Goal: Information Seeking & Learning: Find specific fact

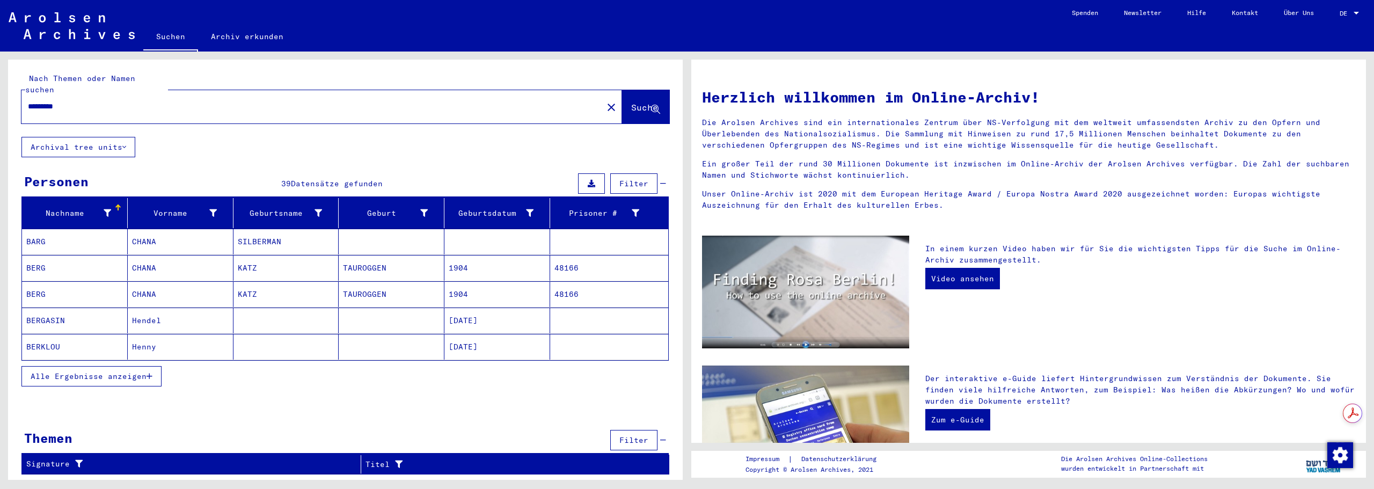
click at [149, 231] on mat-cell "CHANA" at bounding box center [181, 242] width 106 height 26
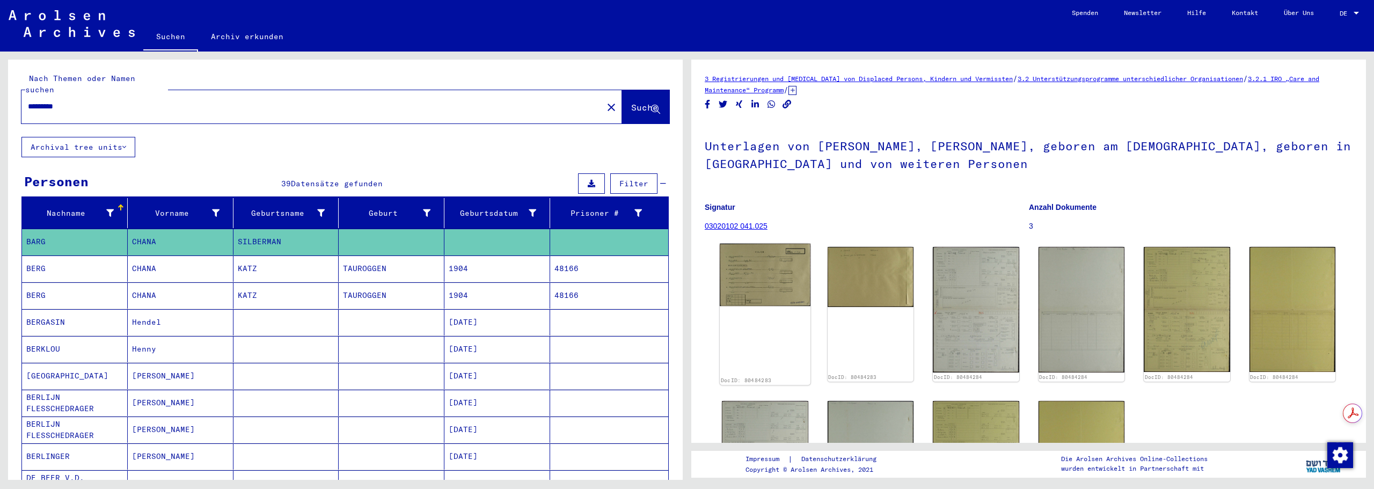
click at [784, 275] on img at bounding box center [765, 275] width 91 height 63
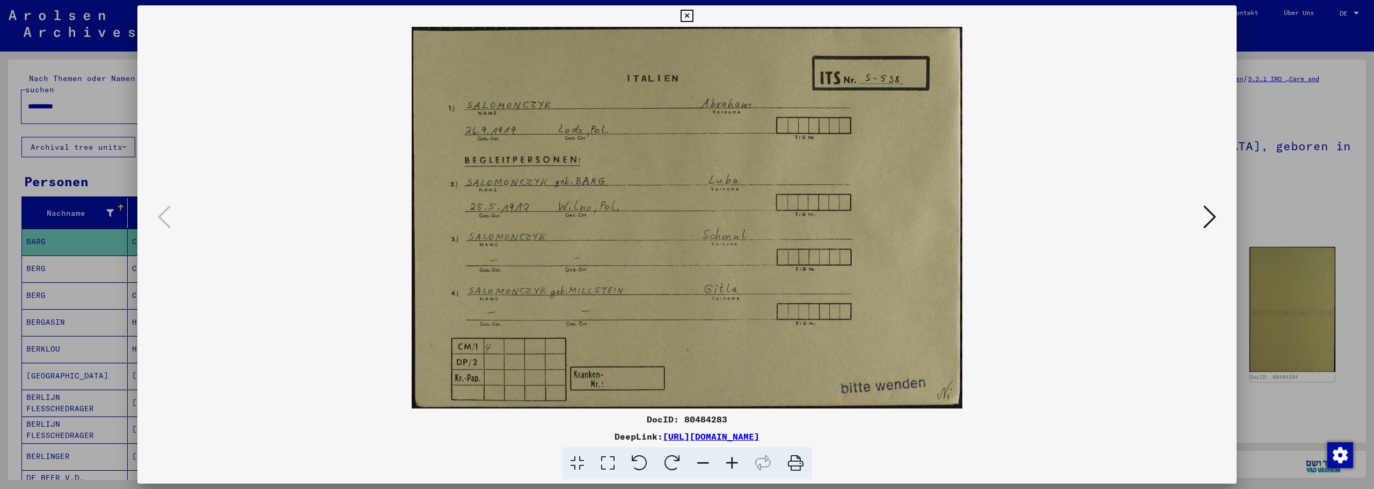
click at [1211, 212] on icon at bounding box center [1209, 217] width 13 height 26
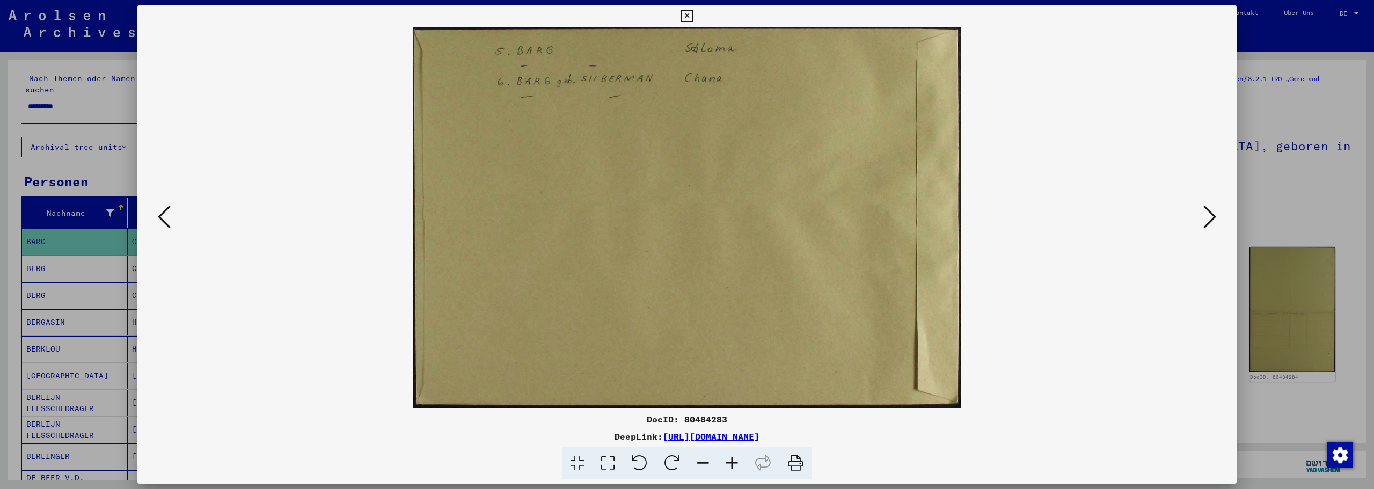
click at [1212, 216] on icon at bounding box center [1209, 217] width 13 height 26
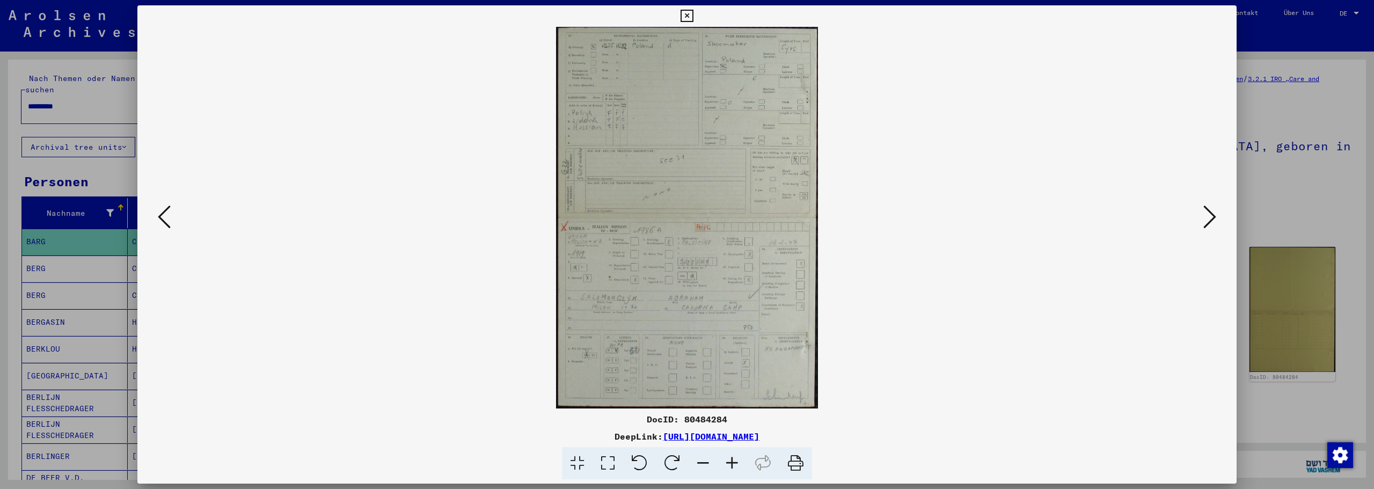
click at [1212, 216] on icon at bounding box center [1209, 217] width 13 height 26
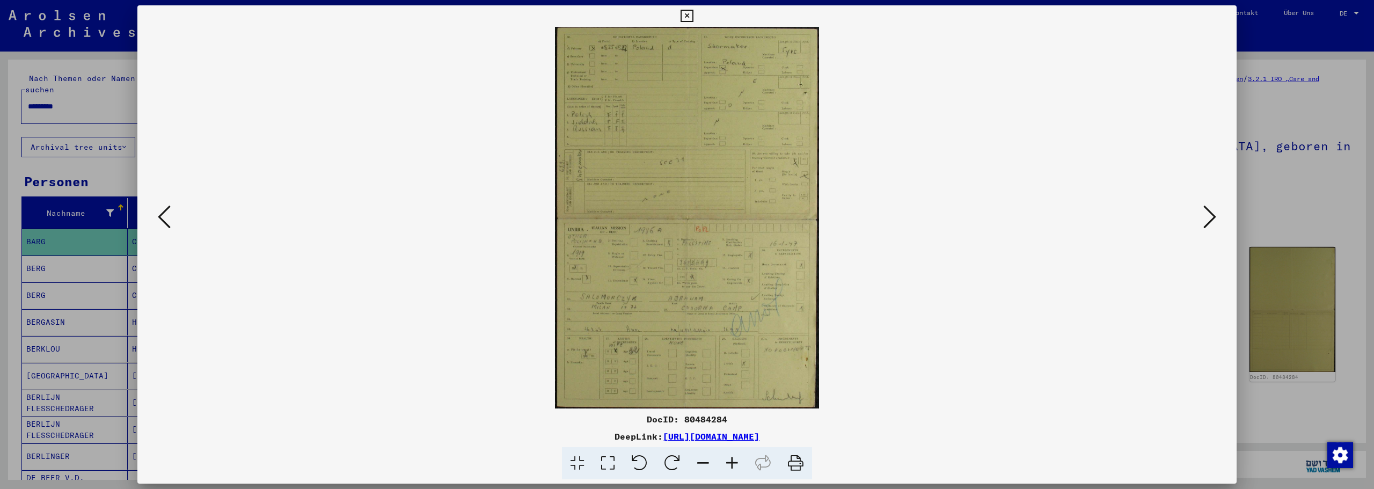
click at [721, 175] on img at bounding box center [687, 218] width 1026 height 382
click at [729, 466] on icon at bounding box center [731, 463] width 29 height 33
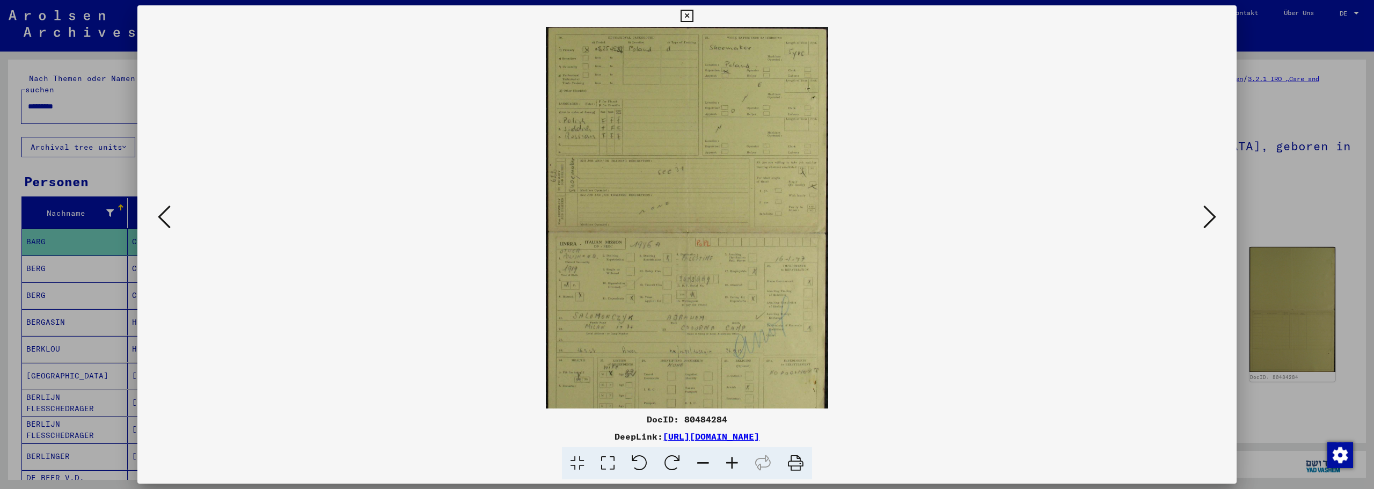
click at [729, 466] on icon at bounding box center [731, 463] width 29 height 33
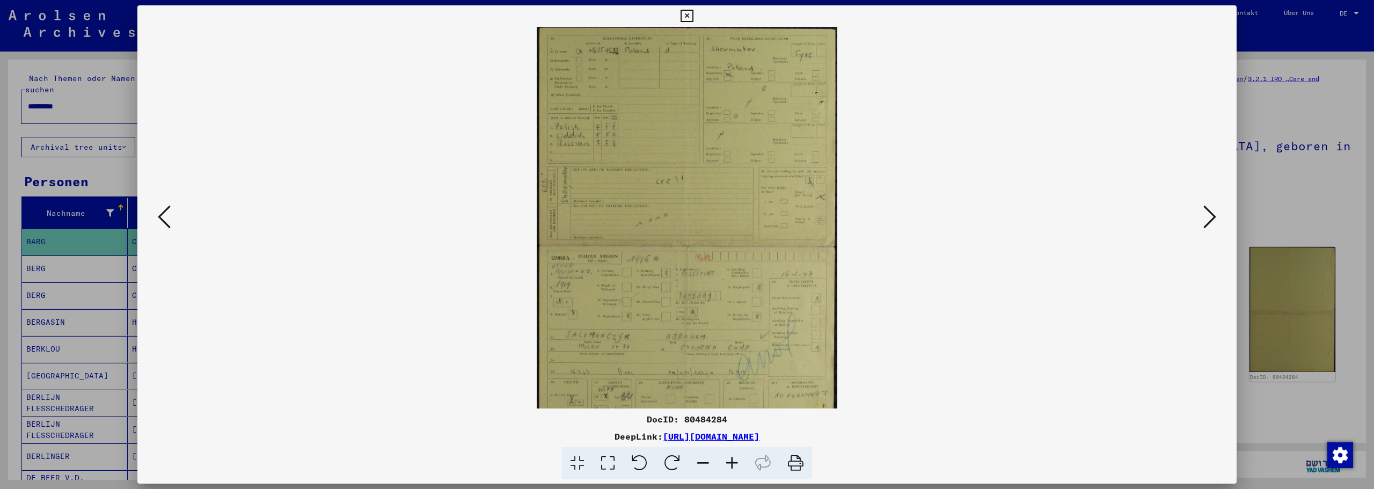
click at [729, 466] on icon at bounding box center [731, 463] width 29 height 33
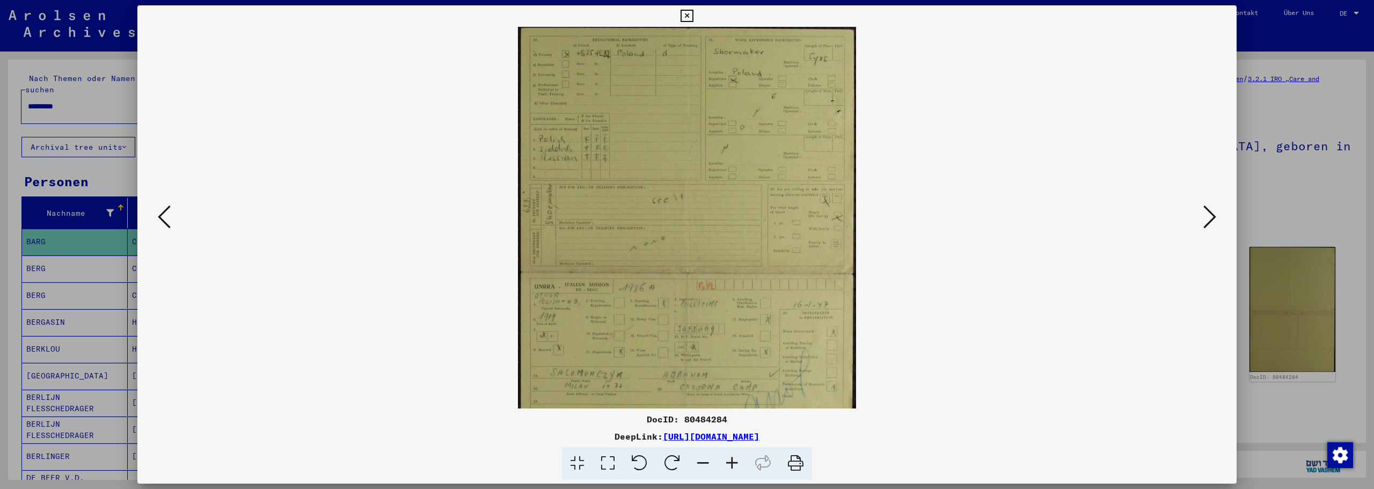
click at [729, 466] on icon at bounding box center [731, 463] width 29 height 33
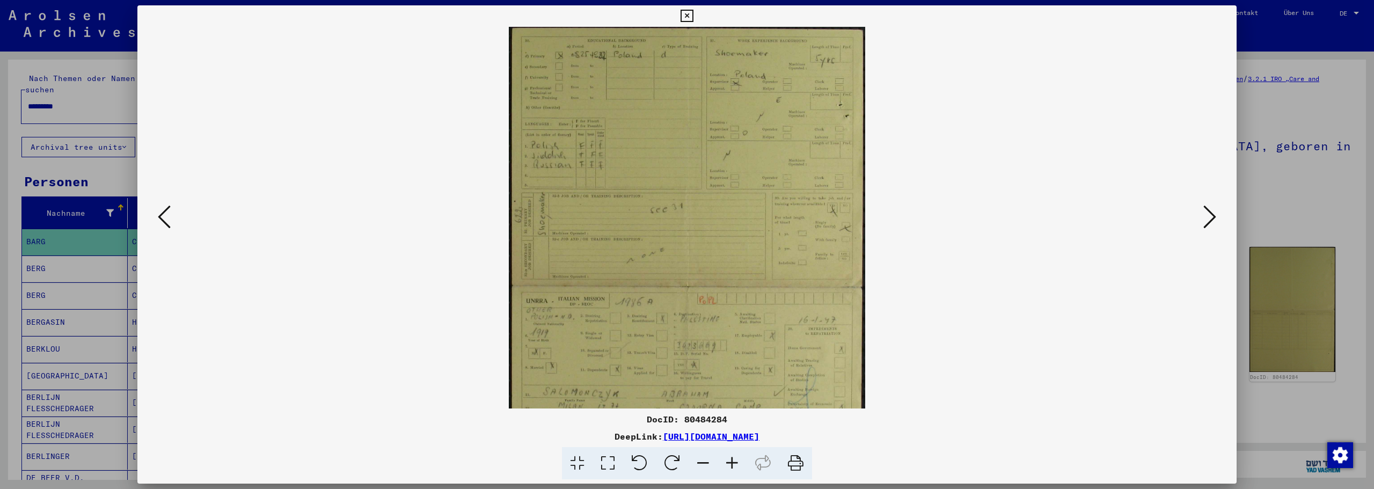
click at [729, 466] on icon at bounding box center [731, 463] width 29 height 33
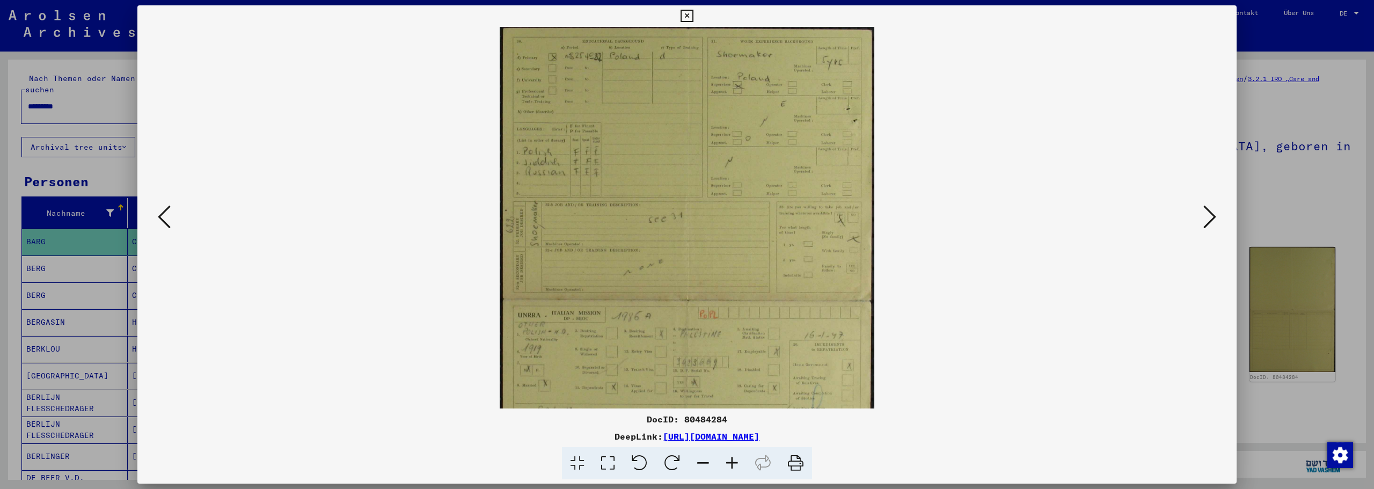
click at [729, 466] on icon at bounding box center [731, 463] width 29 height 33
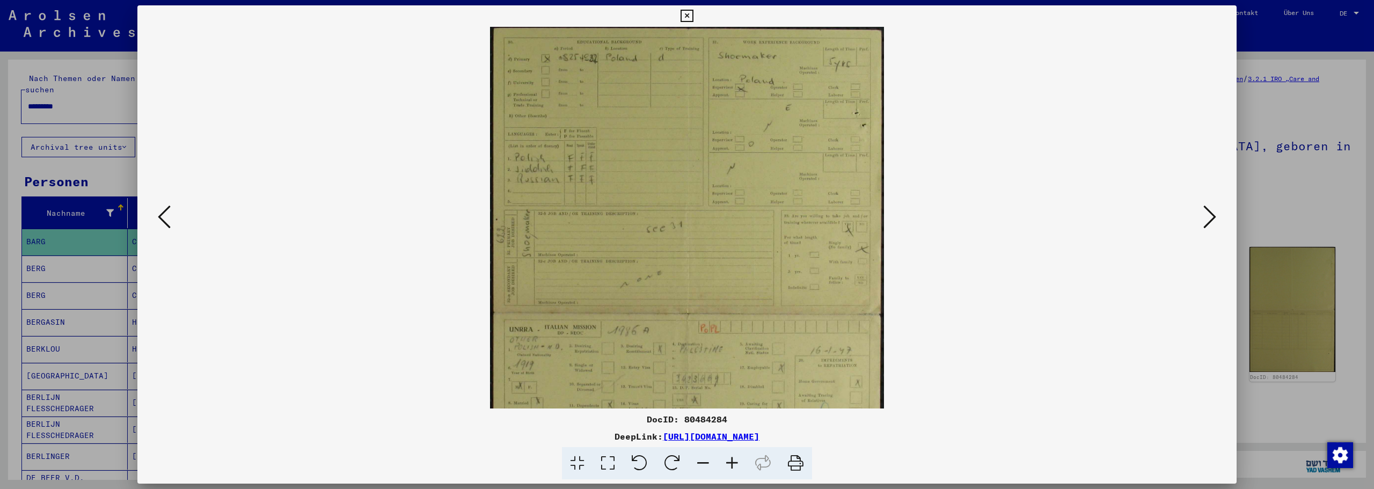
click at [729, 466] on icon at bounding box center [731, 463] width 29 height 33
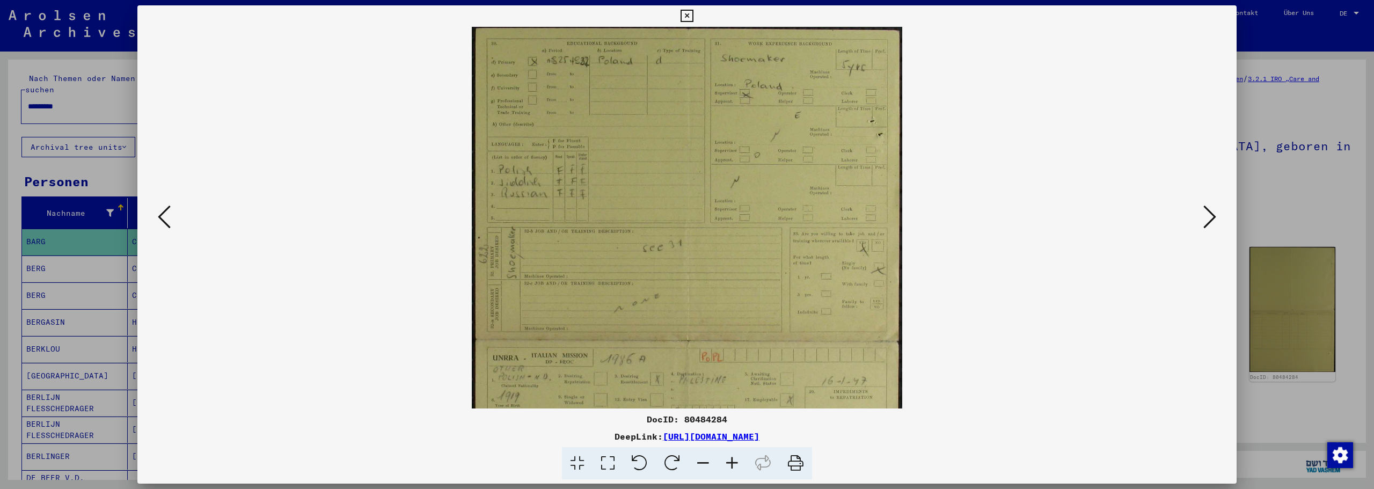
click at [729, 466] on icon at bounding box center [731, 463] width 29 height 33
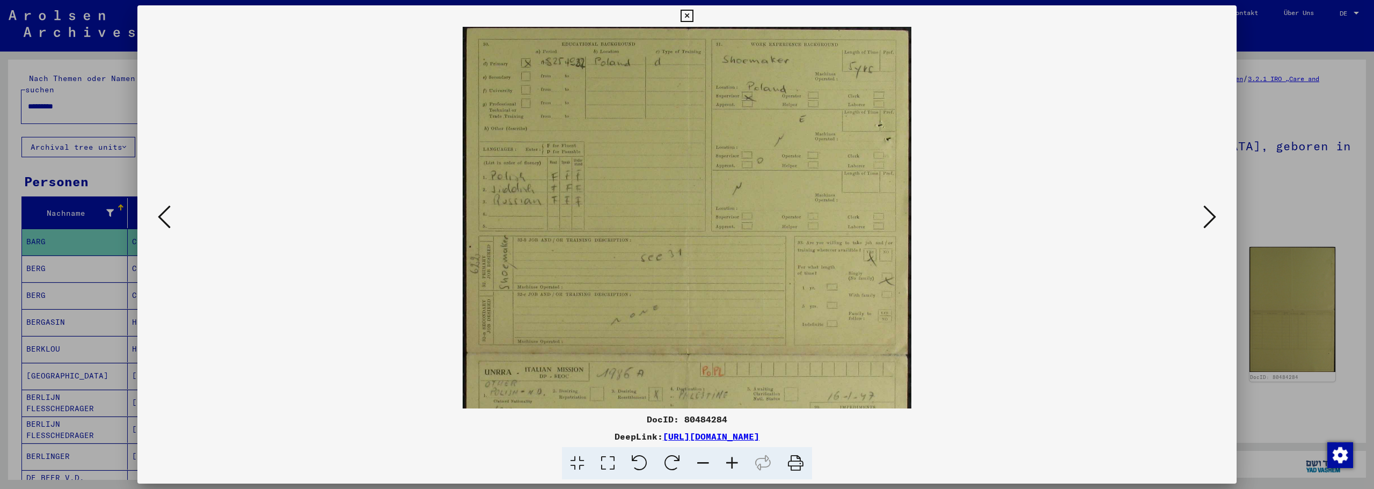
click at [729, 466] on icon at bounding box center [731, 463] width 29 height 33
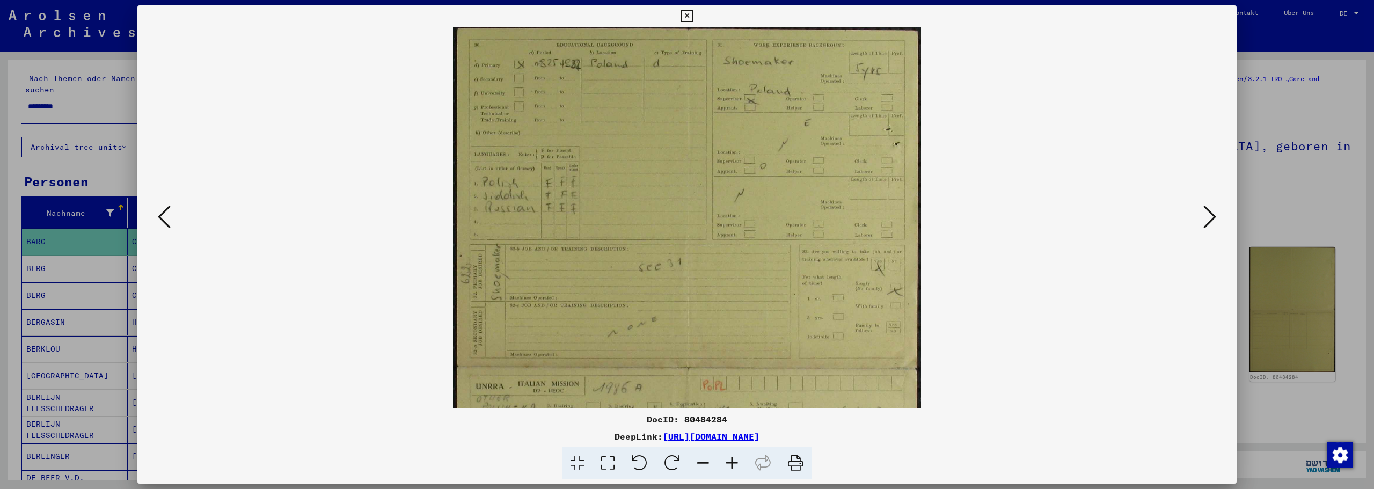
click at [729, 466] on icon at bounding box center [731, 463] width 29 height 33
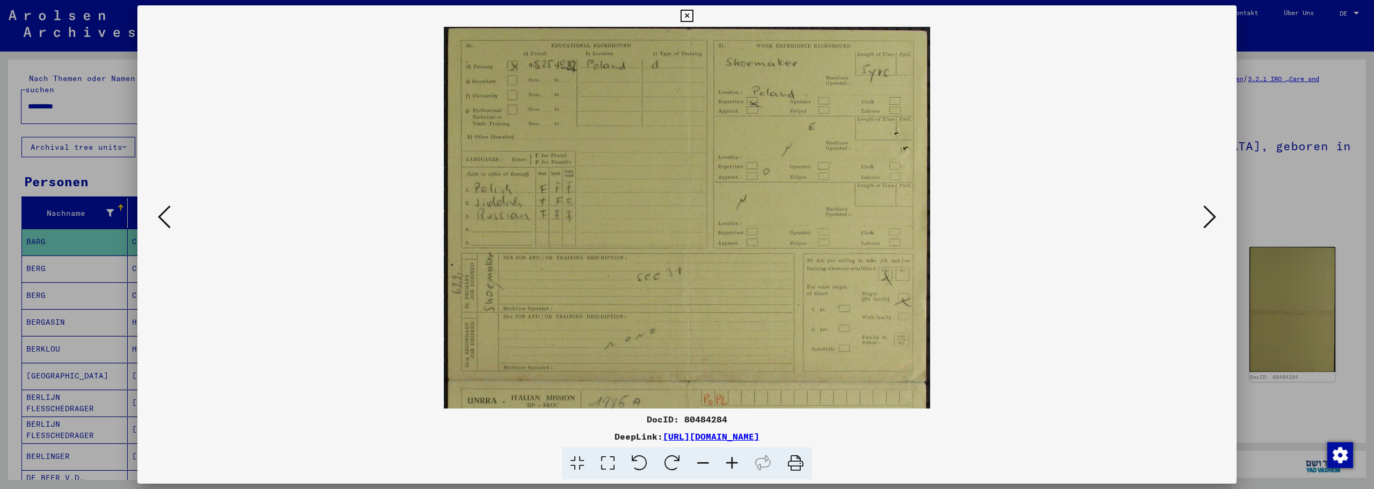
click at [729, 466] on icon at bounding box center [731, 463] width 29 height 33
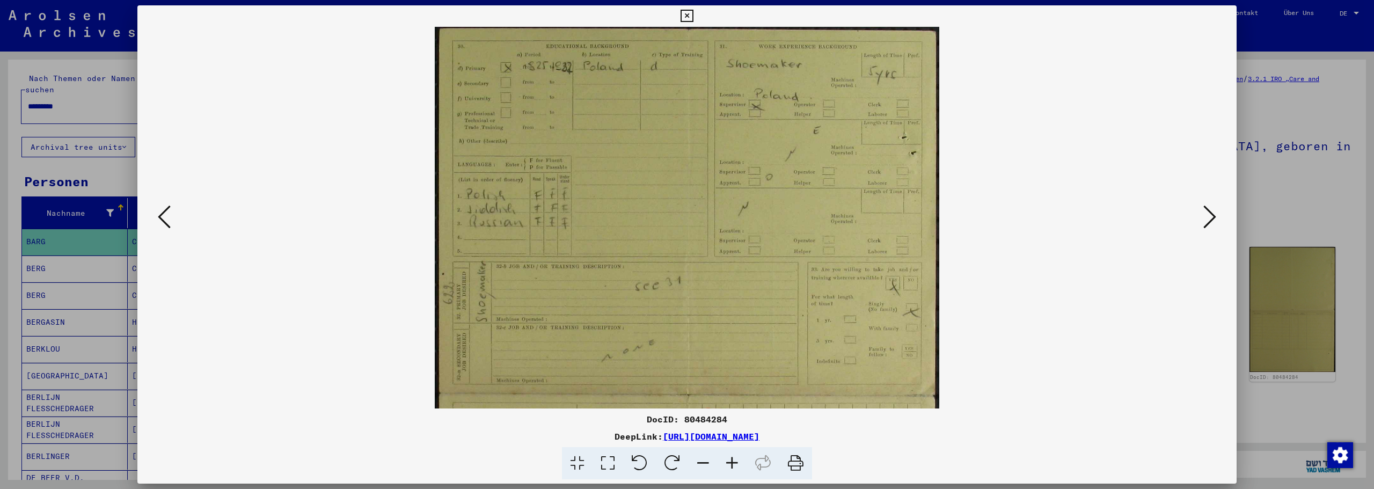
click at [684, 18] on icon at bounding box center [686, 16] width 12 height 13
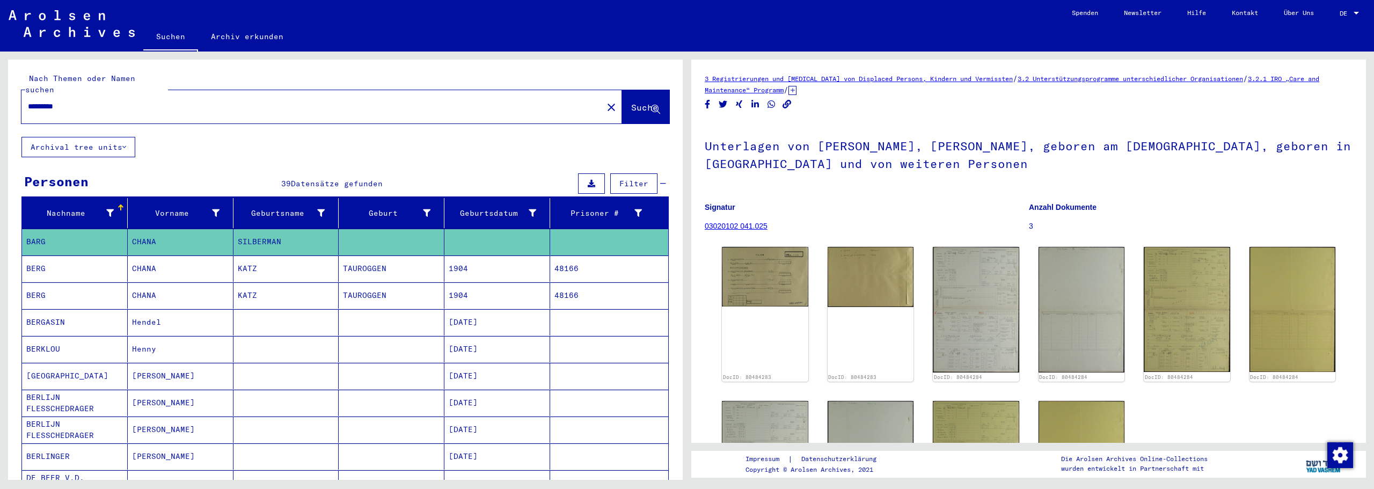
click at [108, 209] on icon at bounding box center [110, 213] width 8 height 8
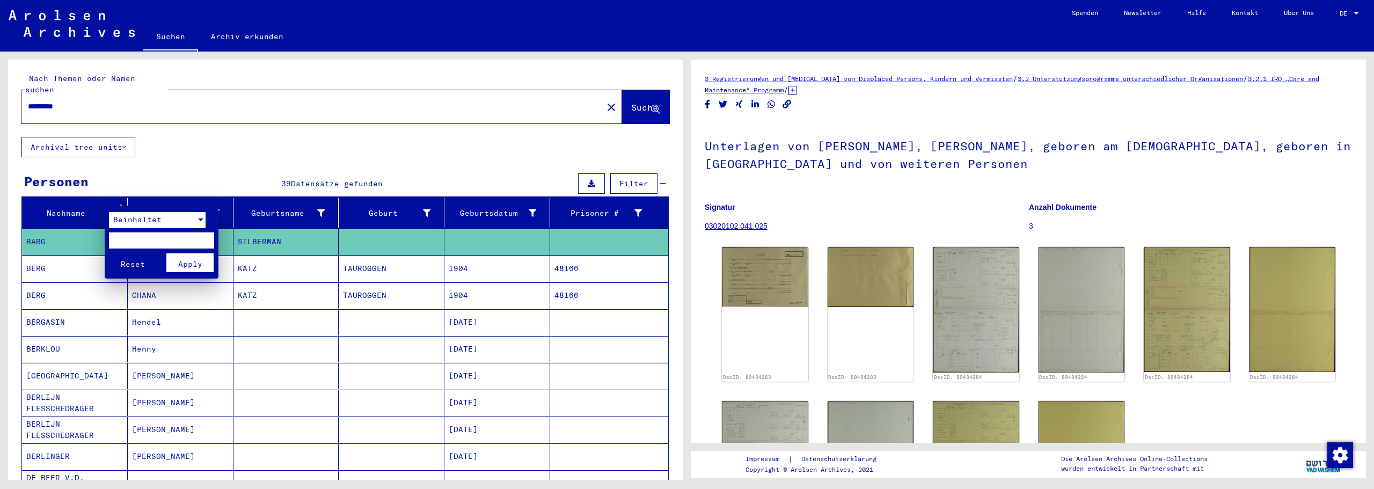
click at [129, 220] on span "Beinhaltet" at bounding box center [137, 220] width 48 height 10
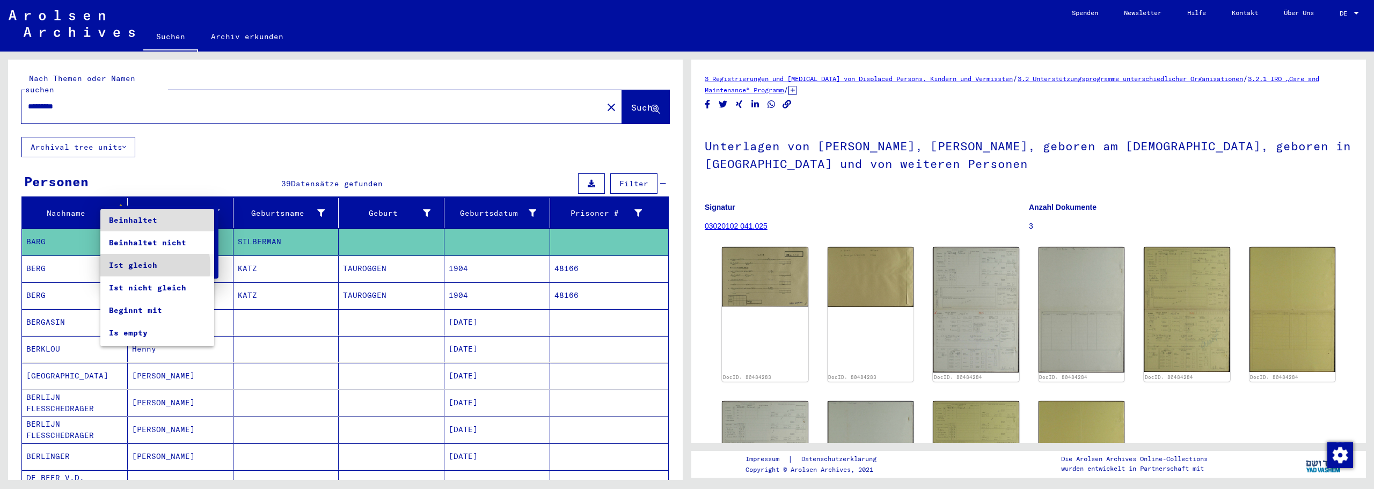
click at [138, 266] on span "Ist gleich" at bounding box center [157, 265] width 97 height 23
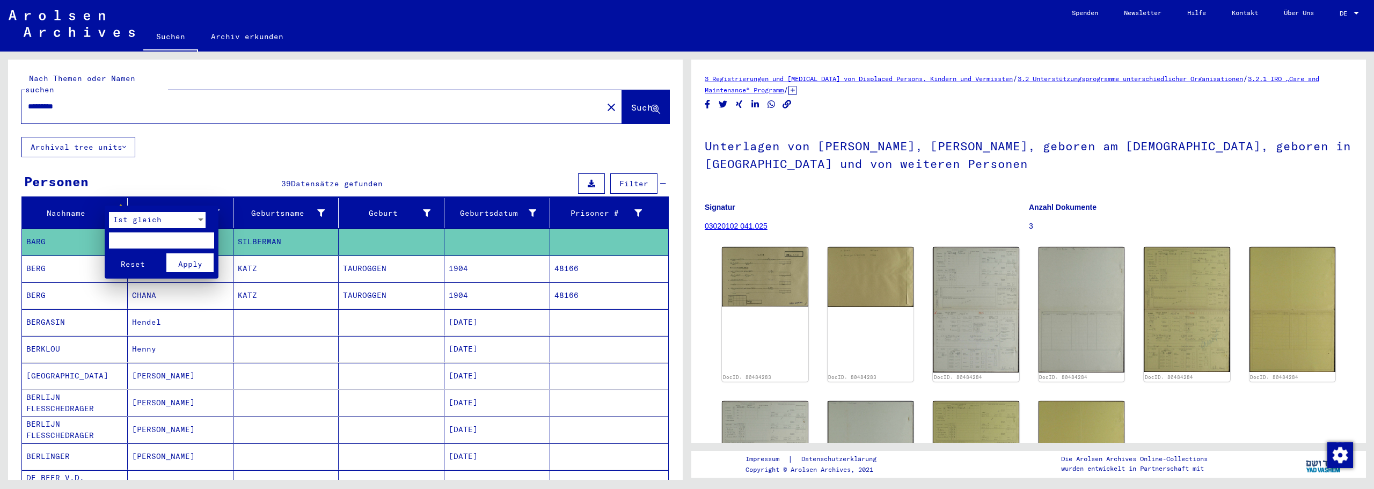
click at [131, 243] on input "text" at bounding box center [161, 240] width 105 height 16
type input "****"
click at [182, 263] on span "Apply" at bounding box center [190, 264] width 24 height 10
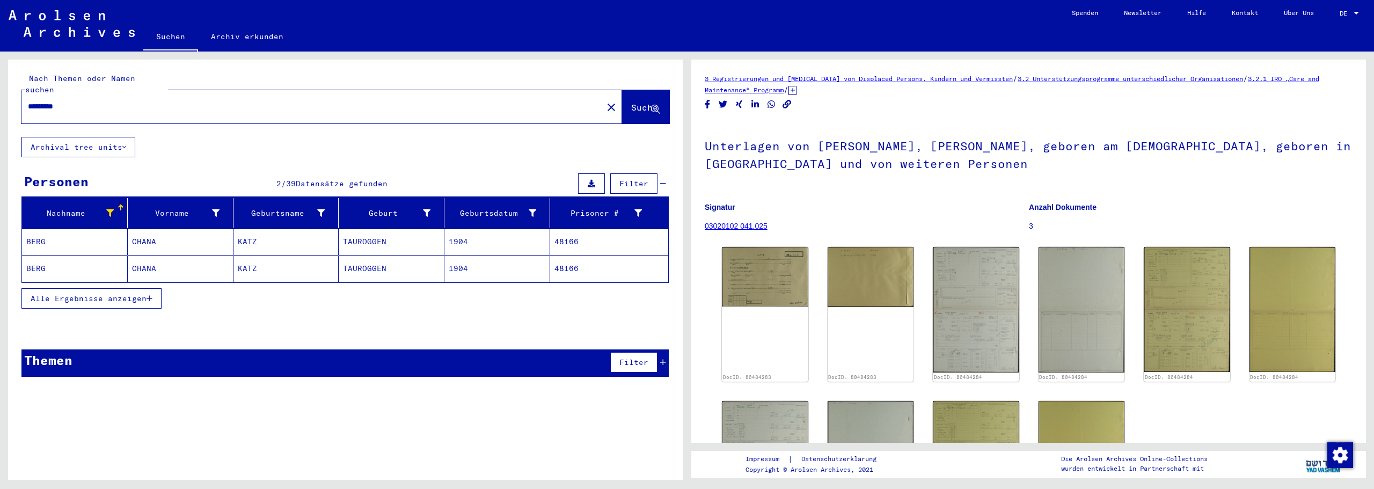
click at [62, 266] on mat-cell "BERG" at bounding box center [75, 268] width 106 height 26
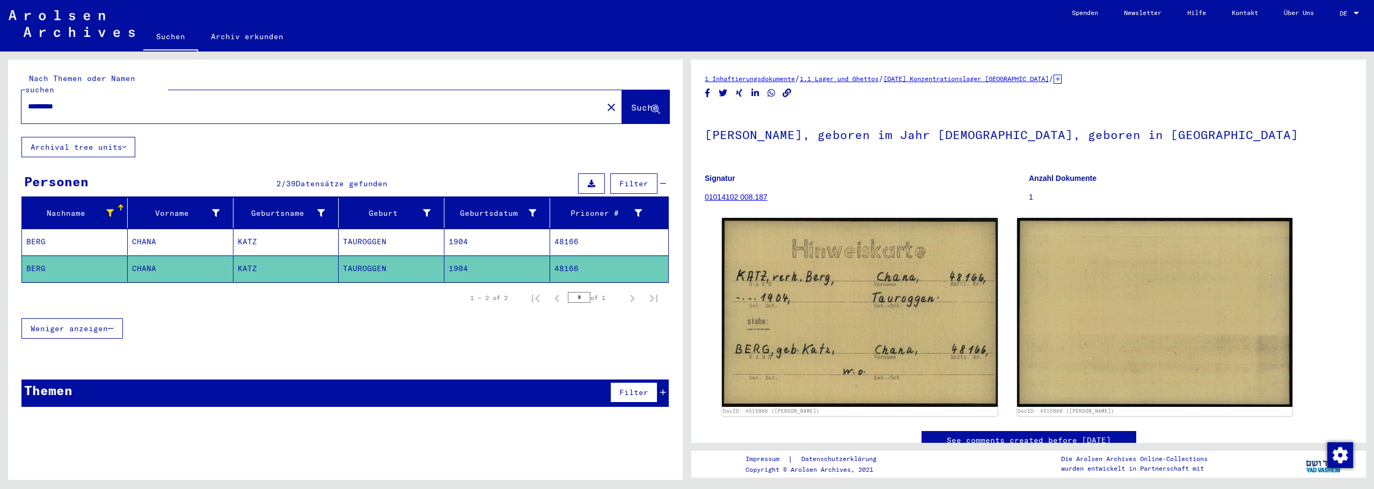
click at [74, 101] on input "*********" at bounding box center [312, 106] width 568 height 11
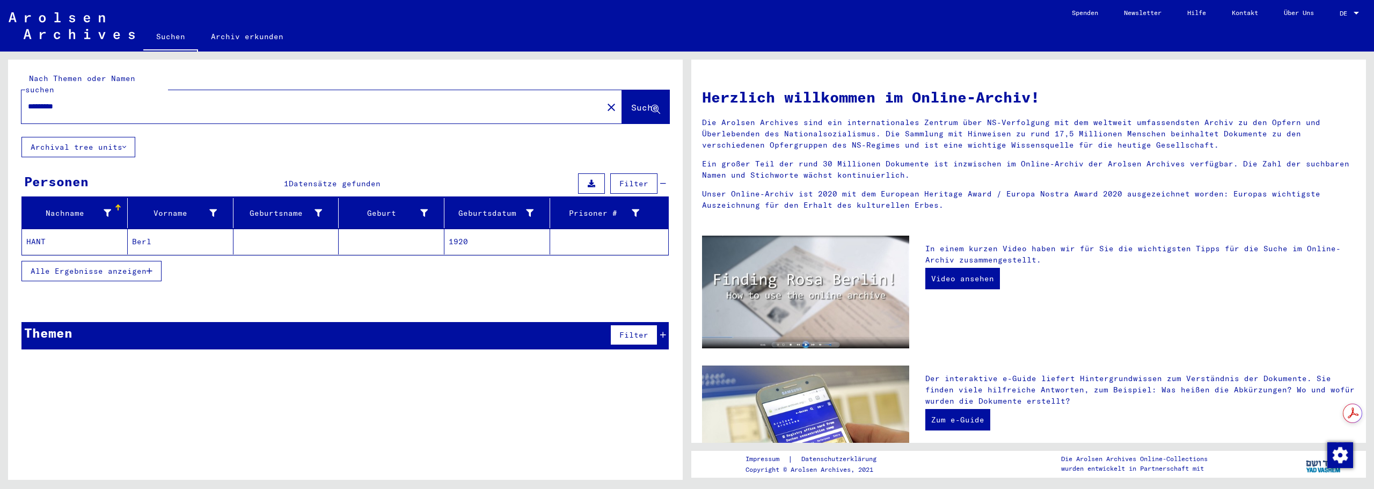
click at [72, 230] on mat-cell "HANT" at bounding box center [75, 242] width 106 height 26
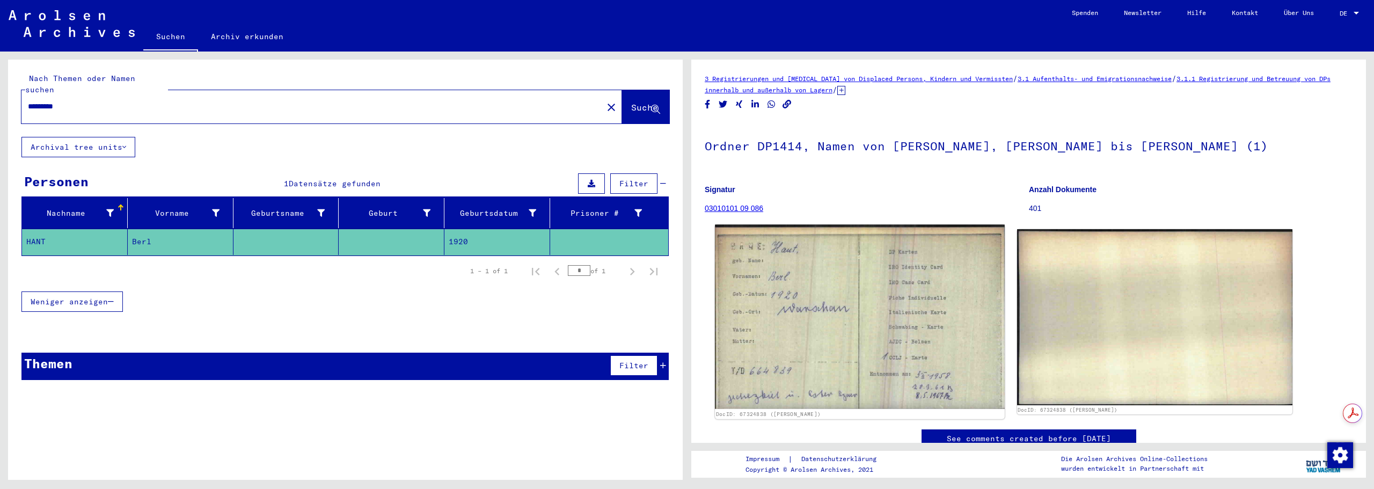
click at [780, 284] on img at bounding box center [859, 317] width 289 height 184
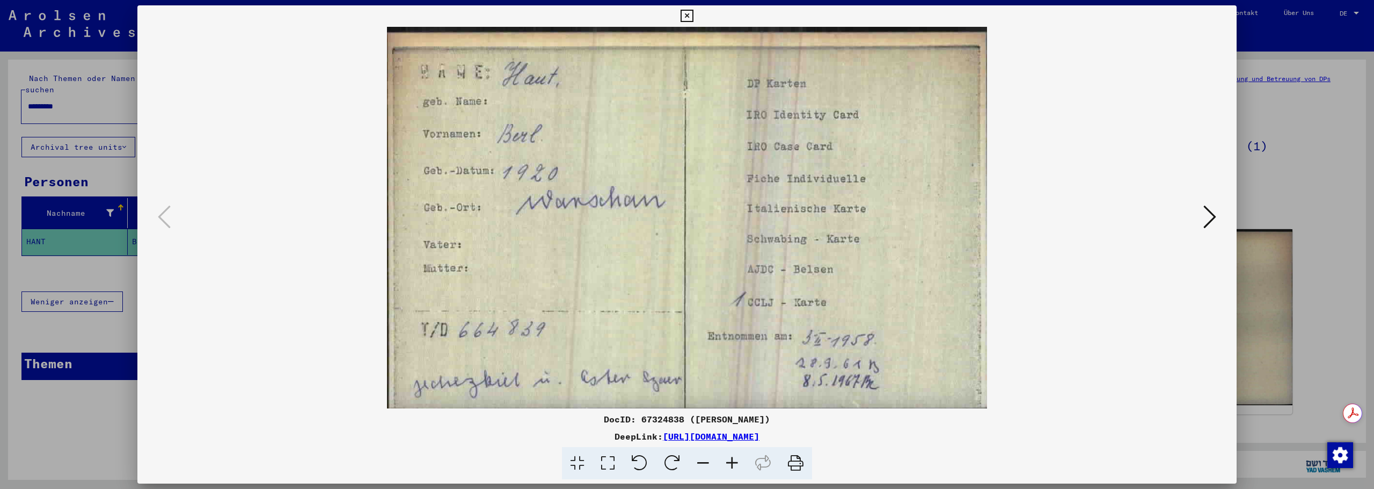
click at [685, 14] on icon at bounding box center [686, 16] width 12 height 13
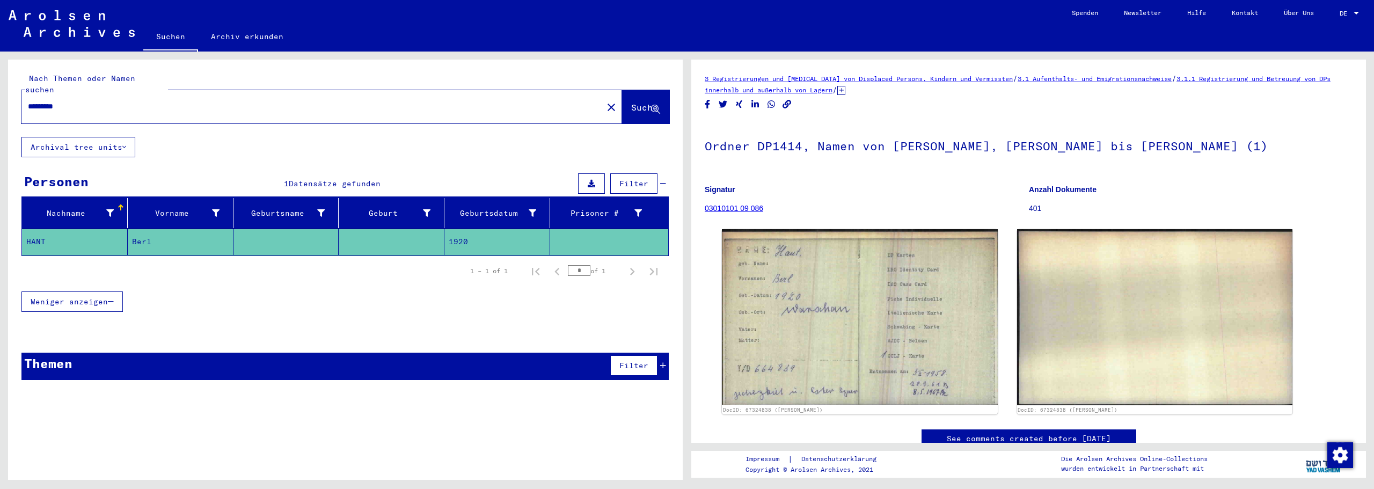
click at [85, 101] on input "*********" at bounding box center [312, 106] width 568 height 11
type input "*********"
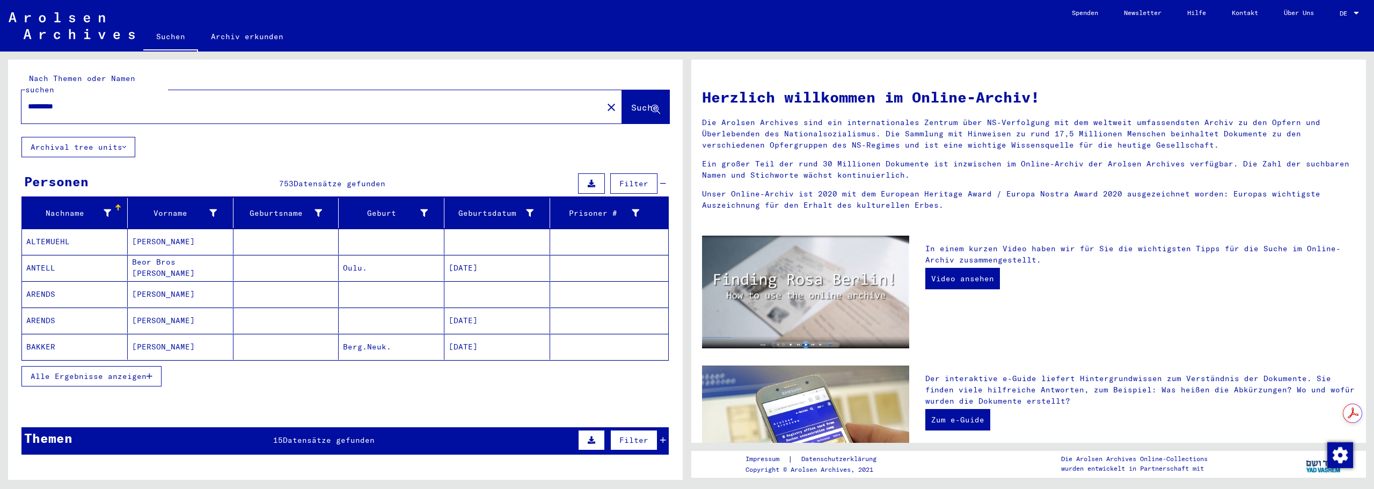
click at [72, 371] on span "Alle Ergebnisse anzeigen" at bounding box center [89, 376] width 116 height 10
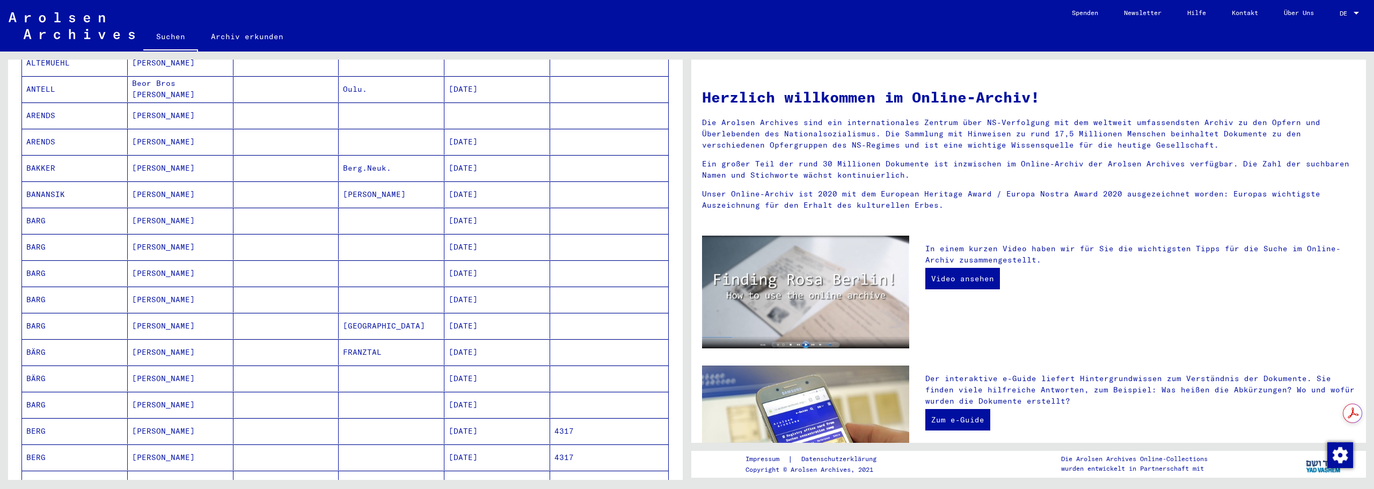
scroll to position [358, 0]
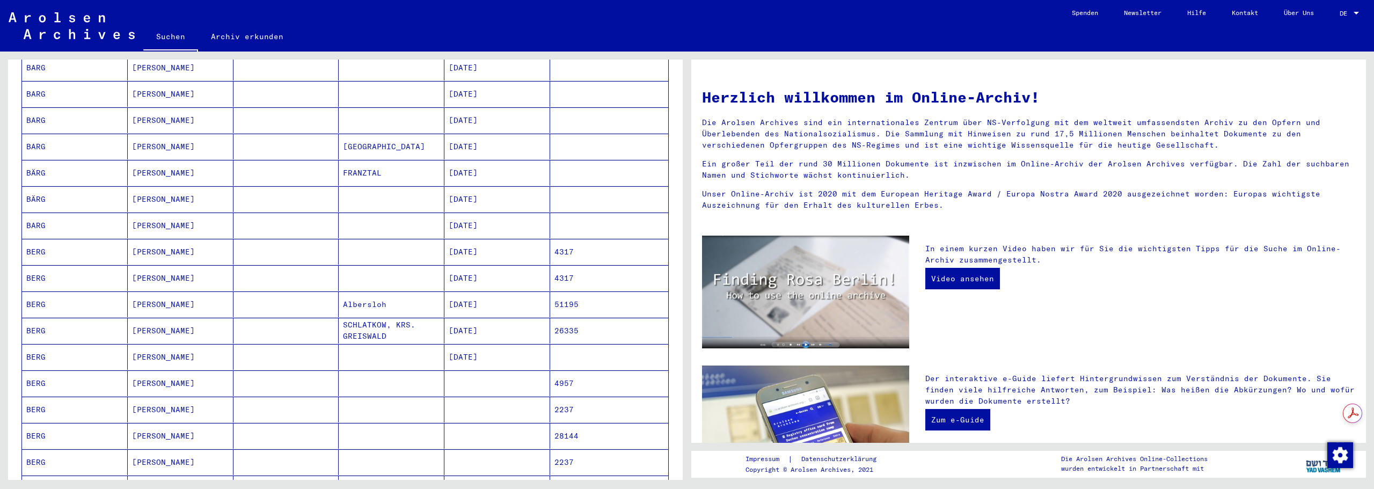
click at [80, 265] on mat-cell "BERG" at bounding box center [75, 278] width 106 height 26
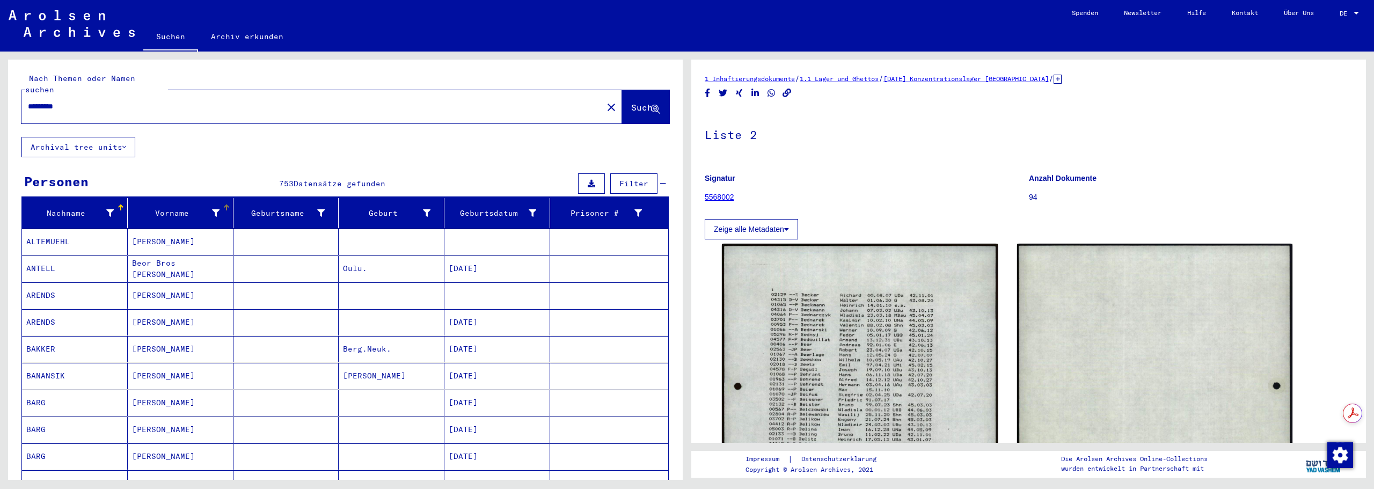
click at [225, 204] on div "Vorname" at bounding box center [182, 212] width 101 height 17
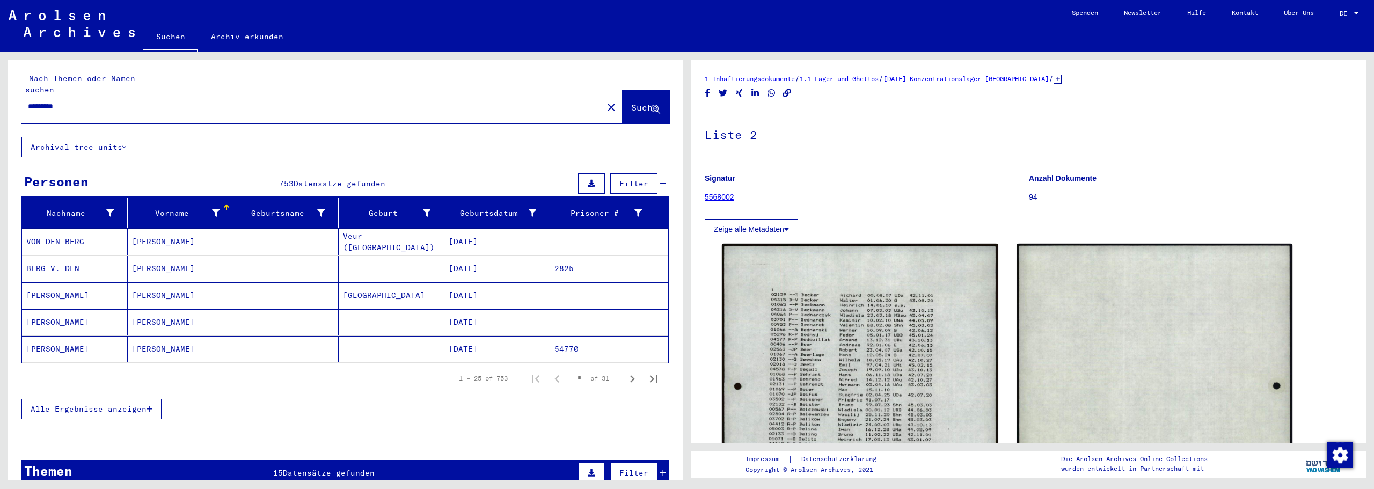
click at [222, 204] on div "Vorname" at bounding box center [182, 212] width 101 height 17
click at [625, 179] on span "Filter" at bounding box center [633, 184] width 29 height 10
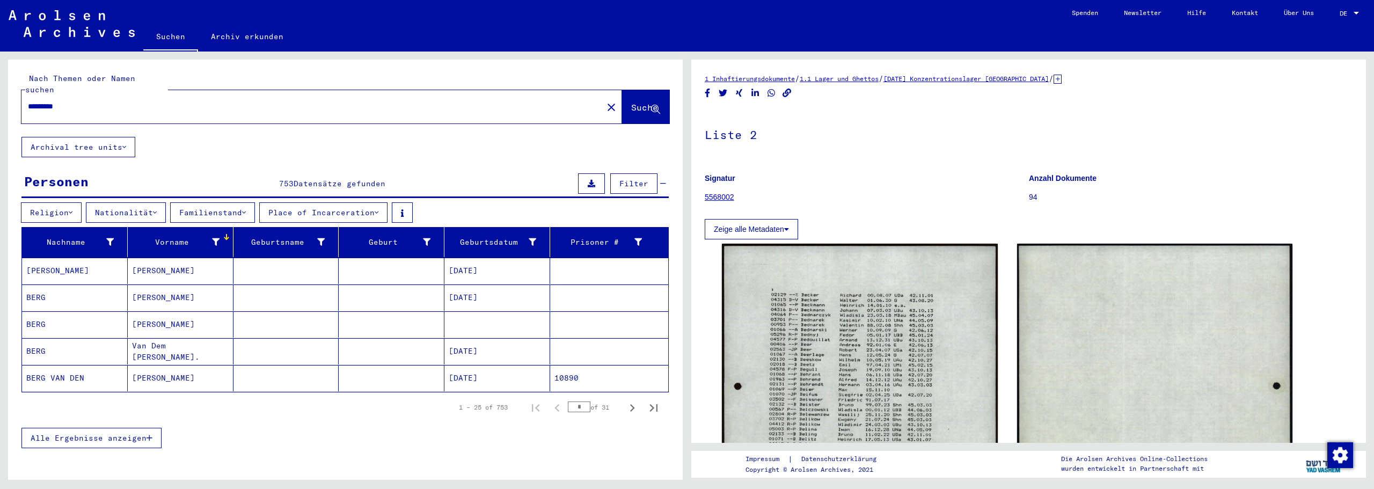
click at [153, 202] on button "Nationalität" at bounding box center [126, 212] width 80 height 20
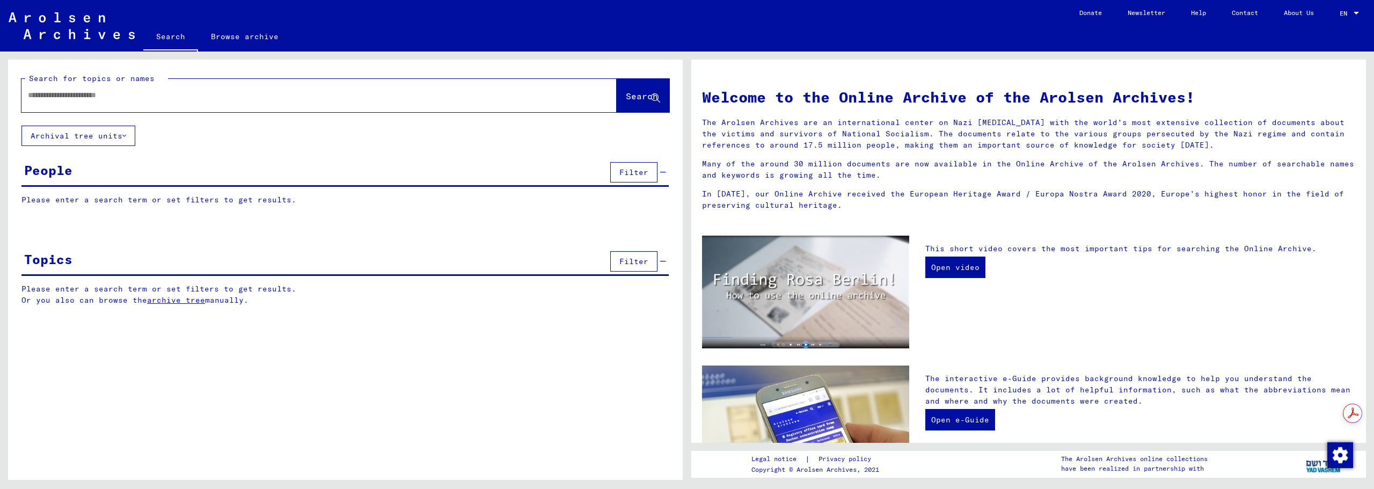
click at [156, 93] on input "text" at bounding box center [306, 95] width 556 height 11
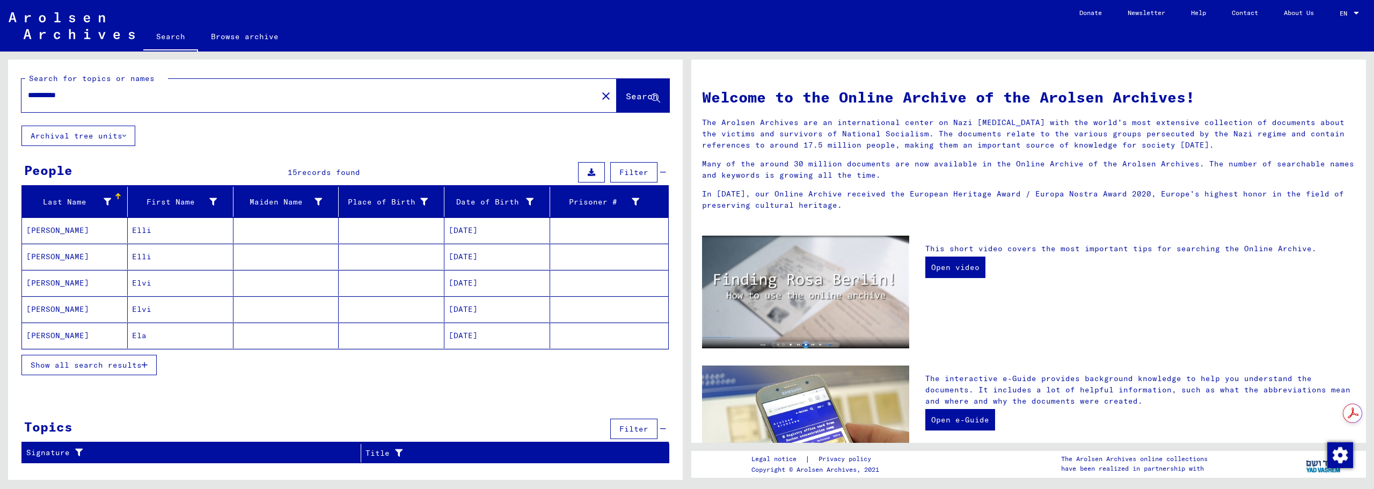
click at [150, 236] on mat-cell "Elli" at bounding box center [181, 230] width 106 height 26
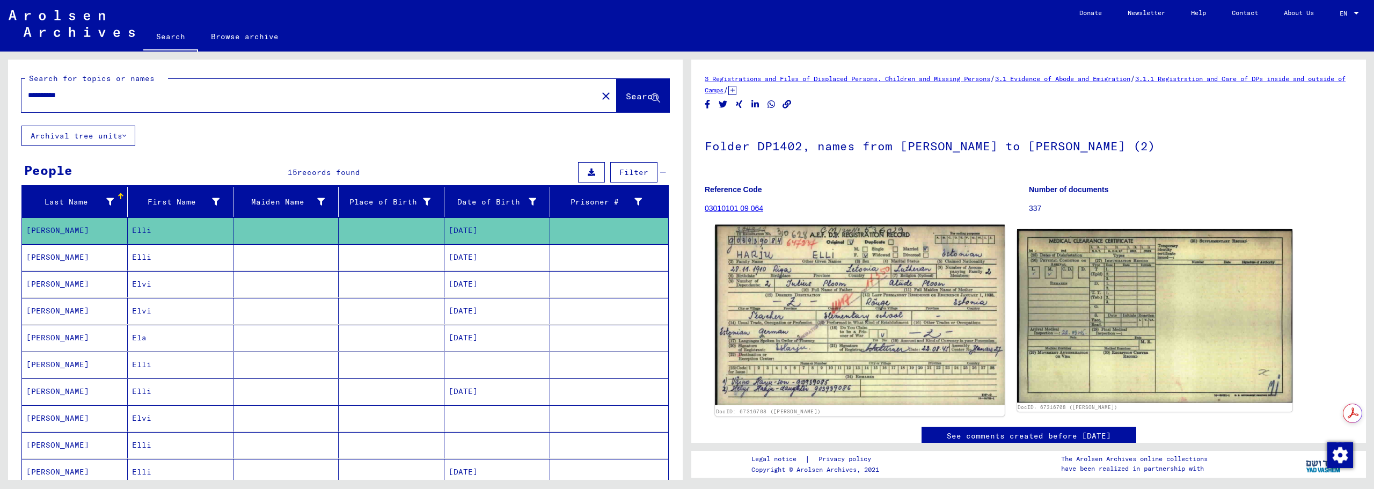
click at [856, 256] on img at bounding box center [859, 315] width 289 height 180
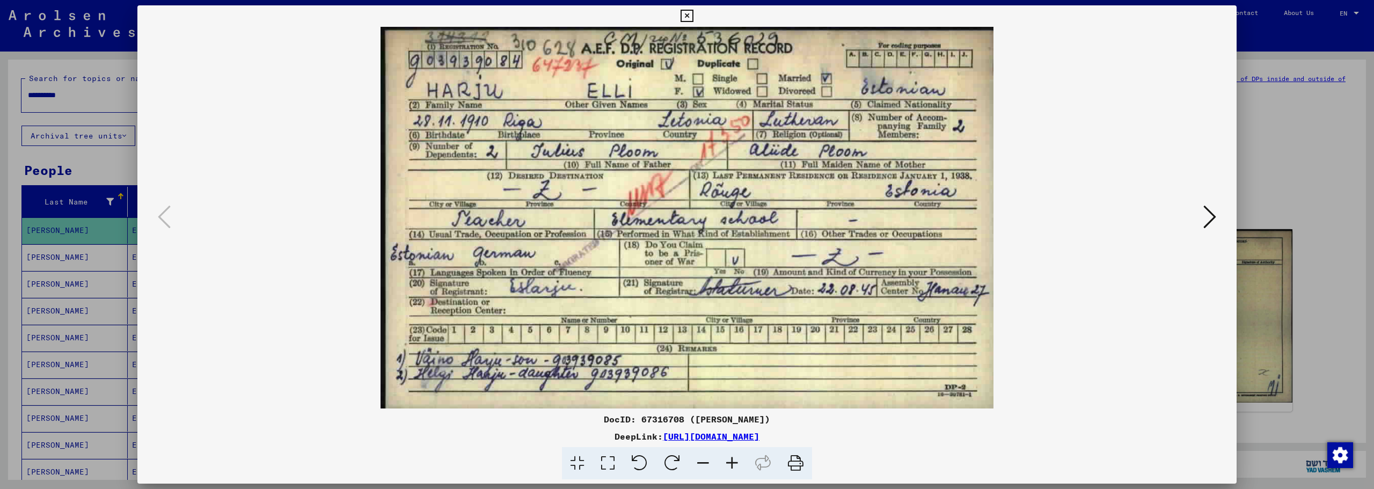
click at [685, 15] on icon at bounding box center [686, 16] width 12 height 13
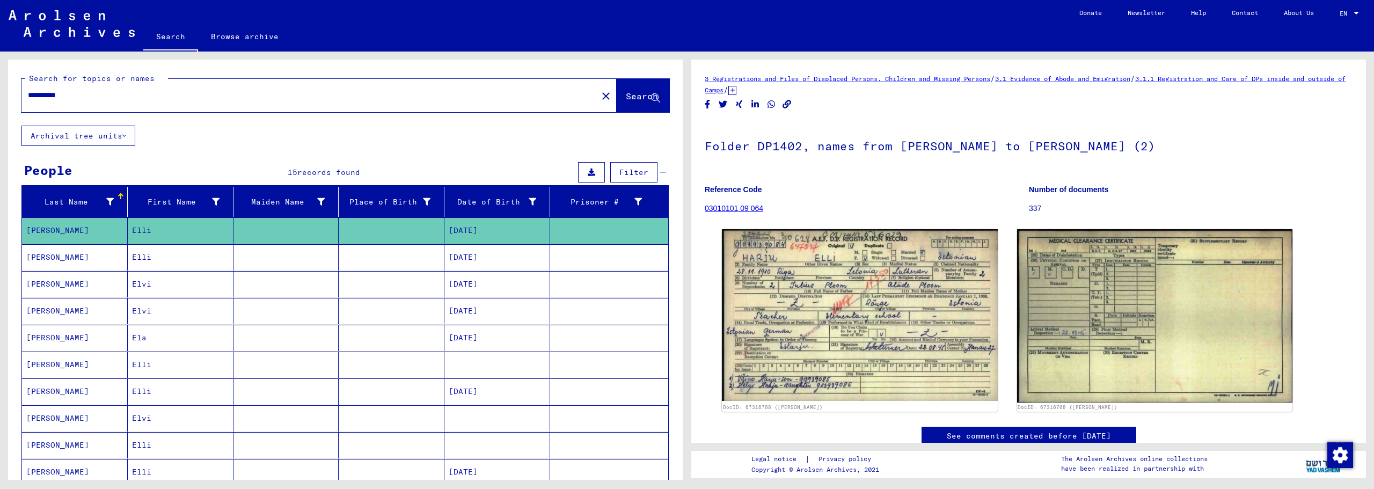
drag, startPoint x: 47, startPoint y: 93, endPoint x: -5, endPoint y: 94, distance: 52.1
click at [0, 94] on html "**********" at bounding box center [687, 244] width 1374 height 489
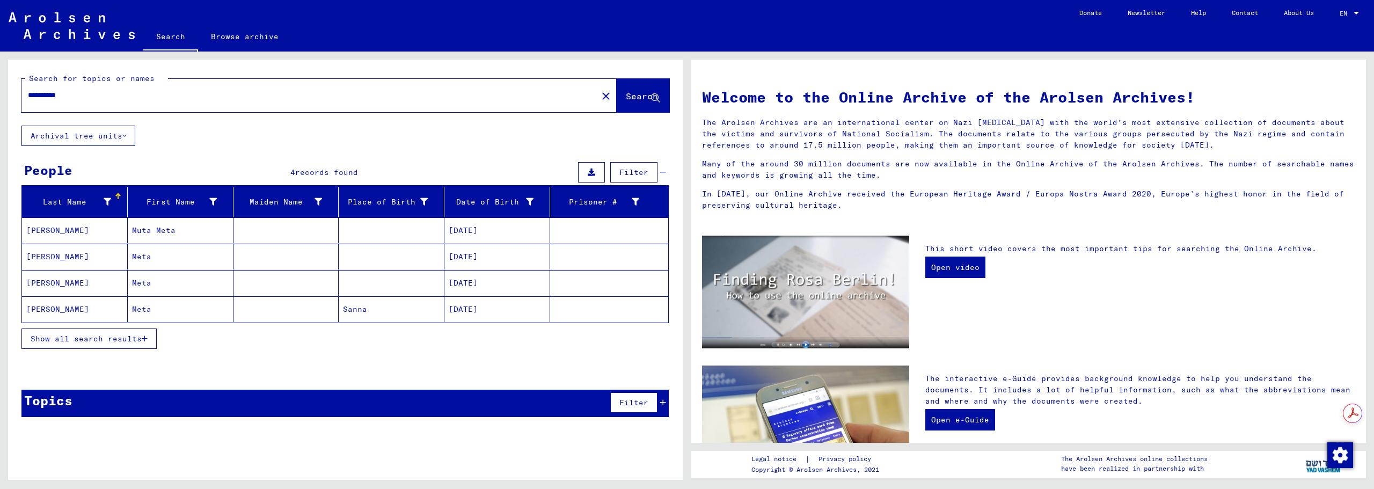
click at [148, 259] on mat-cell "Meta" at bounding box center [181, 257] width 106 height 26
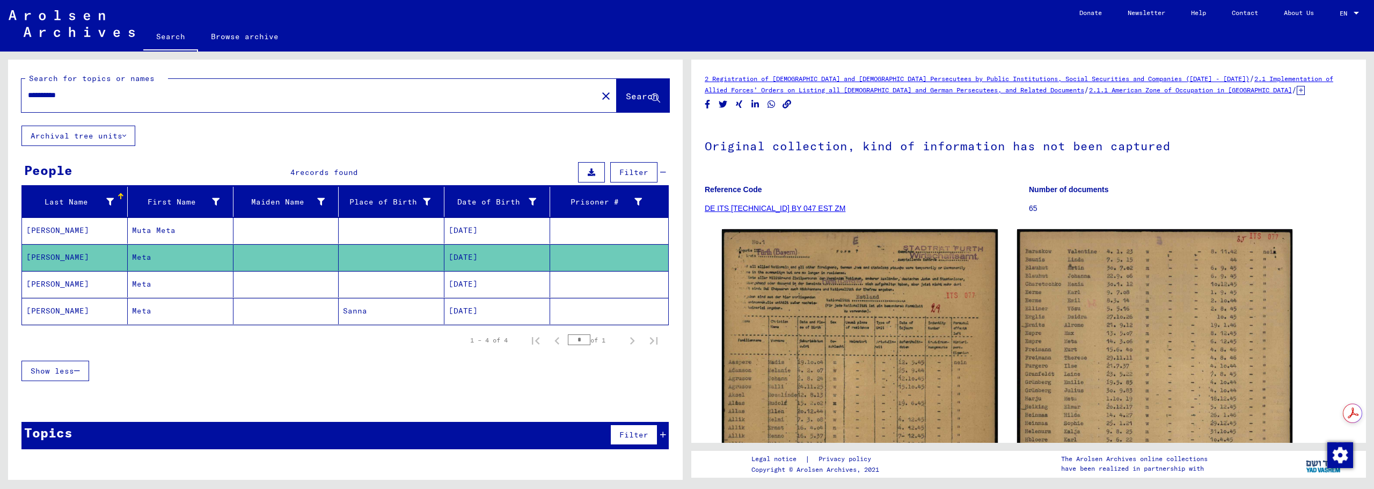
click at [461, 286] on mat-cell "10/01/1919" at bounding box center [497, 284] width 106 height 26
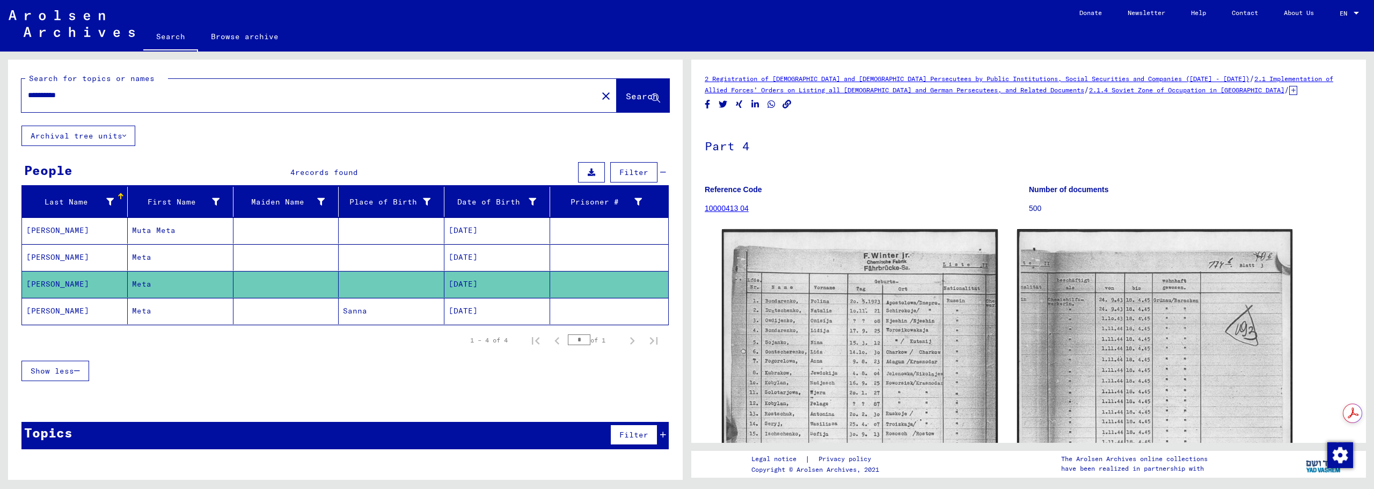
click at [469, 313] on mat-cell "10/01/1919" at bounding box center [497, 311] width 106 height 26
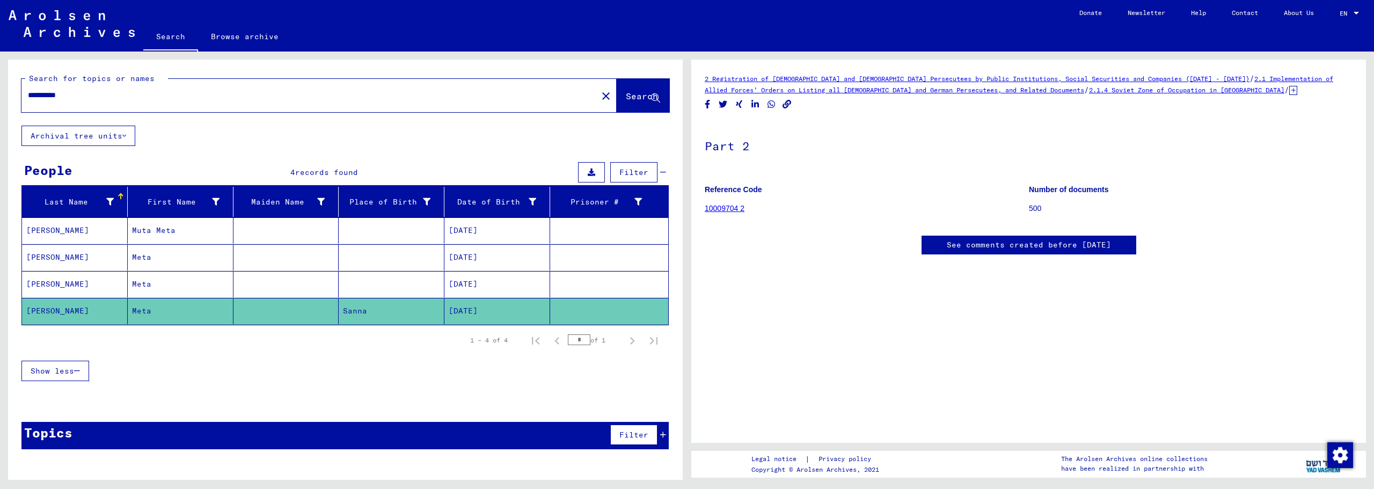
click at [471, 233] on mat-cell "10/01/1919" at bounding box center [497, 230] width 106 height 26
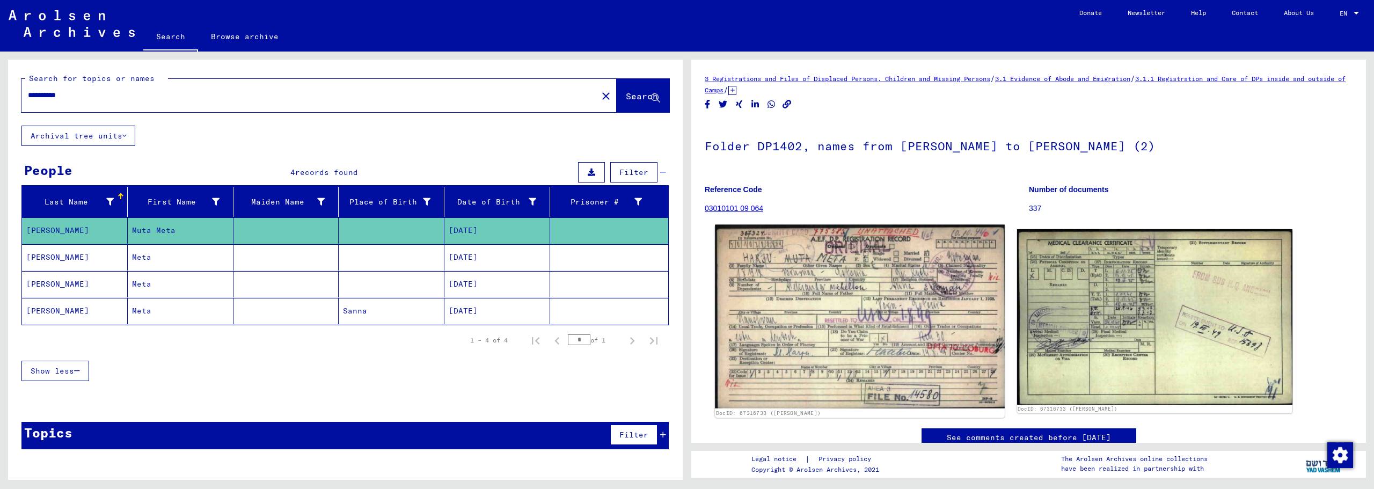
click at [833, 282] on img at bounding box center [859, 317] width 289 height 184
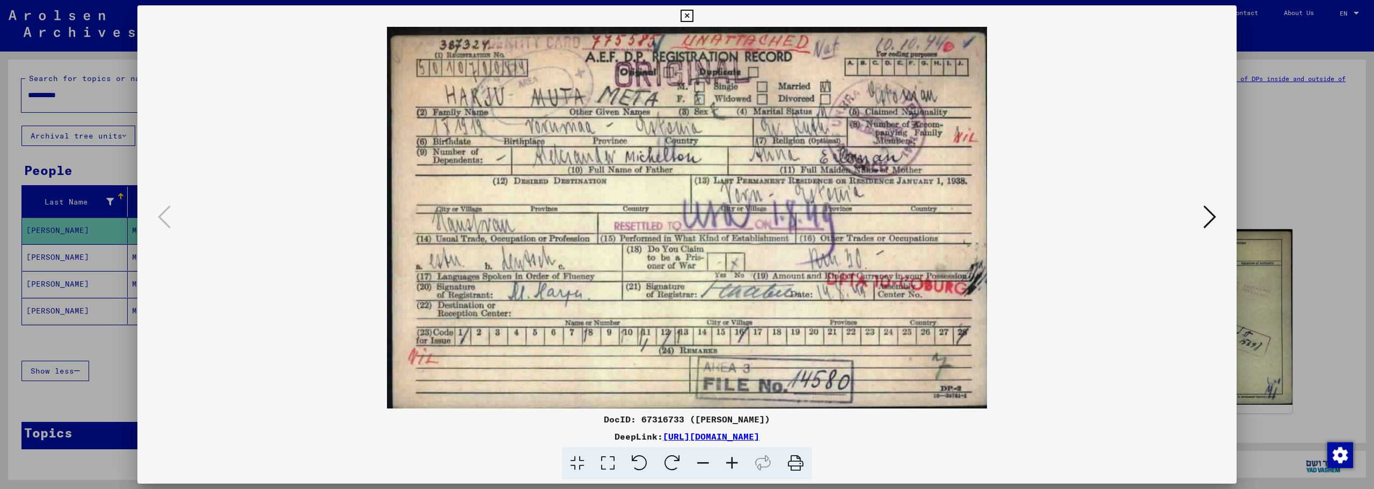
click at [688, 13] on icon at bounding box center [686, 16] width 12 height 13
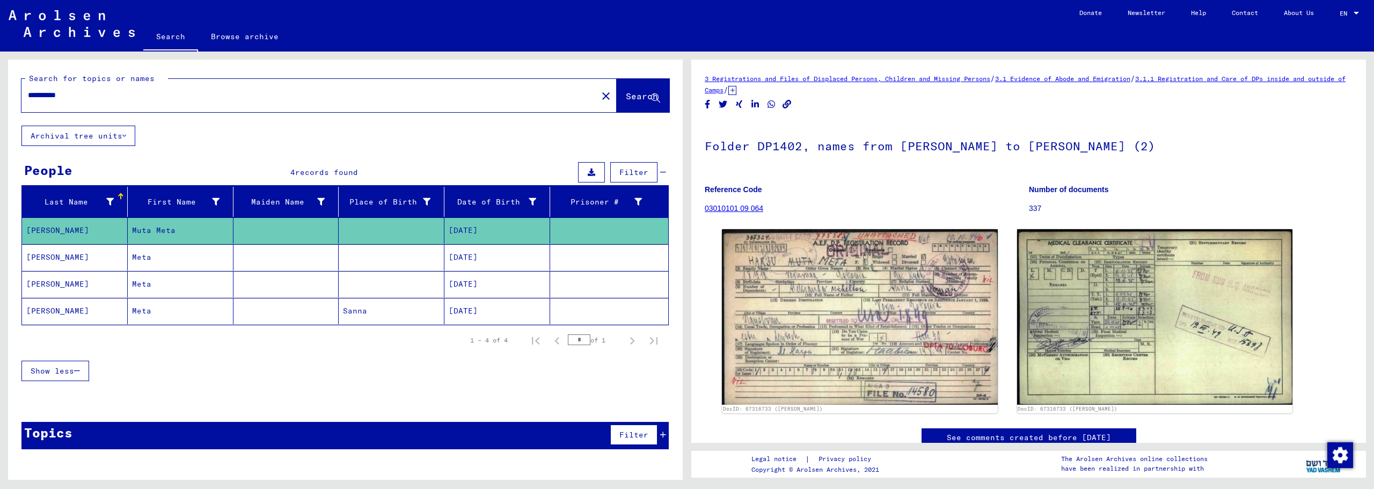
click at [49, 93] on input "**********" at bounding box center [309, 95] width 563 height 11
drag, startPoint x: 46, startPoint y: 93, endPoint x: -34, endPoint y: 89, distance: 80.1
click at [0, 89] on html "**********" at bounding box center [687, 244] width 1374 height 489
type input "**********"
click at [642, 91] on span "Search" at bounding box center [642, 96] width 32 height 11
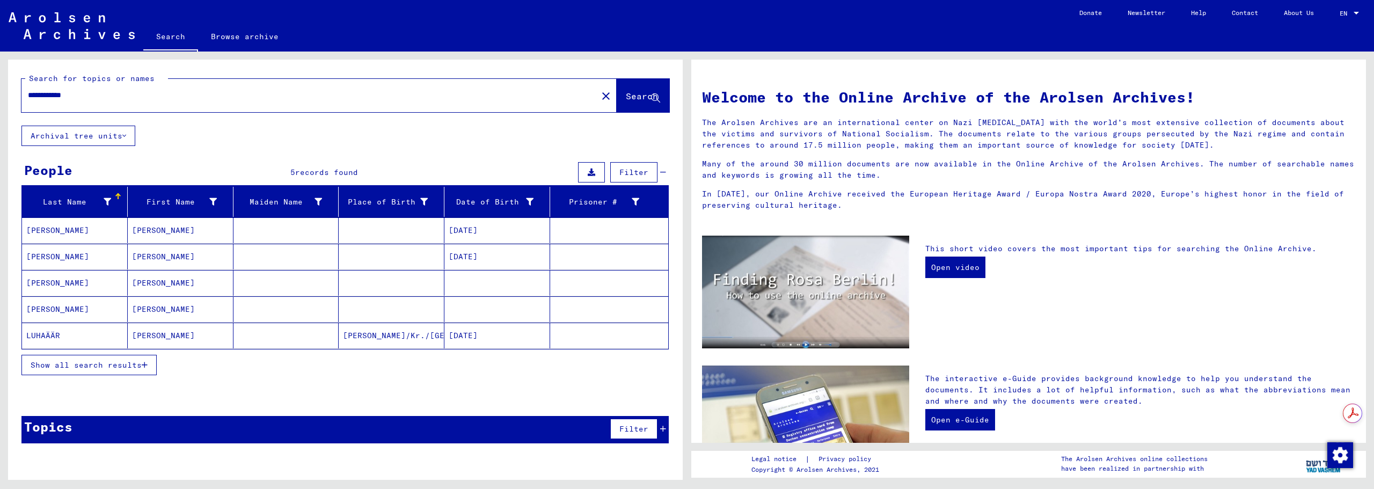
click at [146, 236] on mat-cell "Julius" at bounding box center [181, 230] width 106 height 26
